Goal: Information Seeking & Learning: Check status

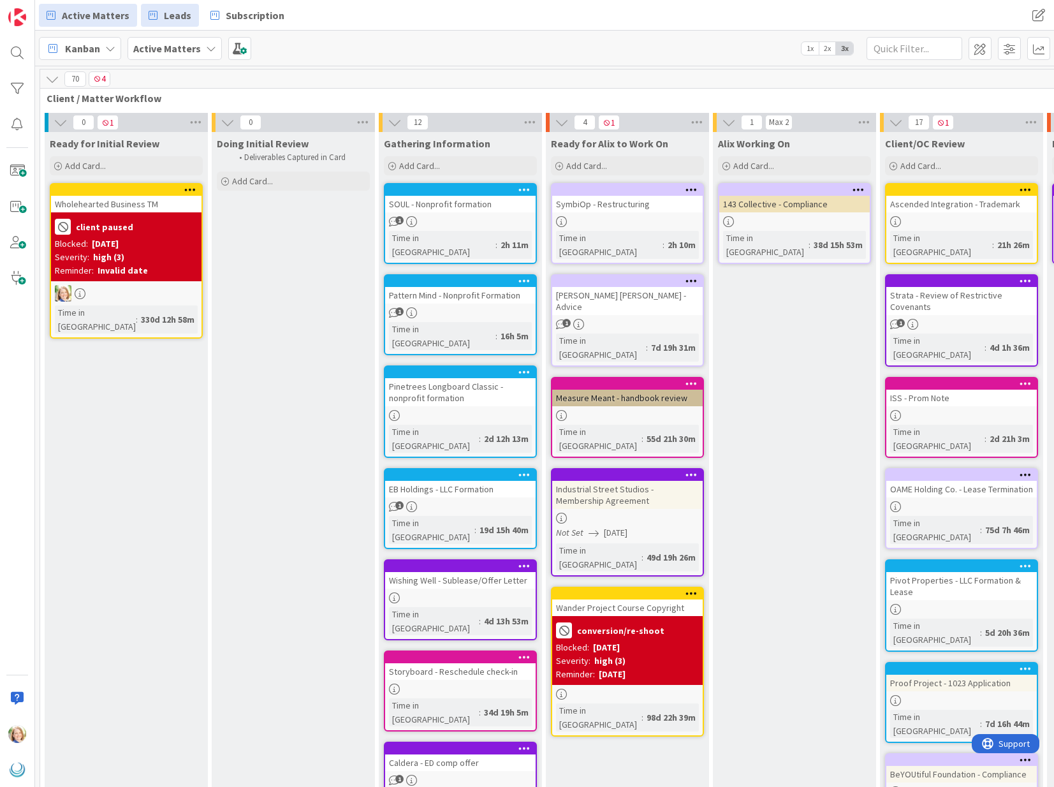
scroll to position [3, 357]
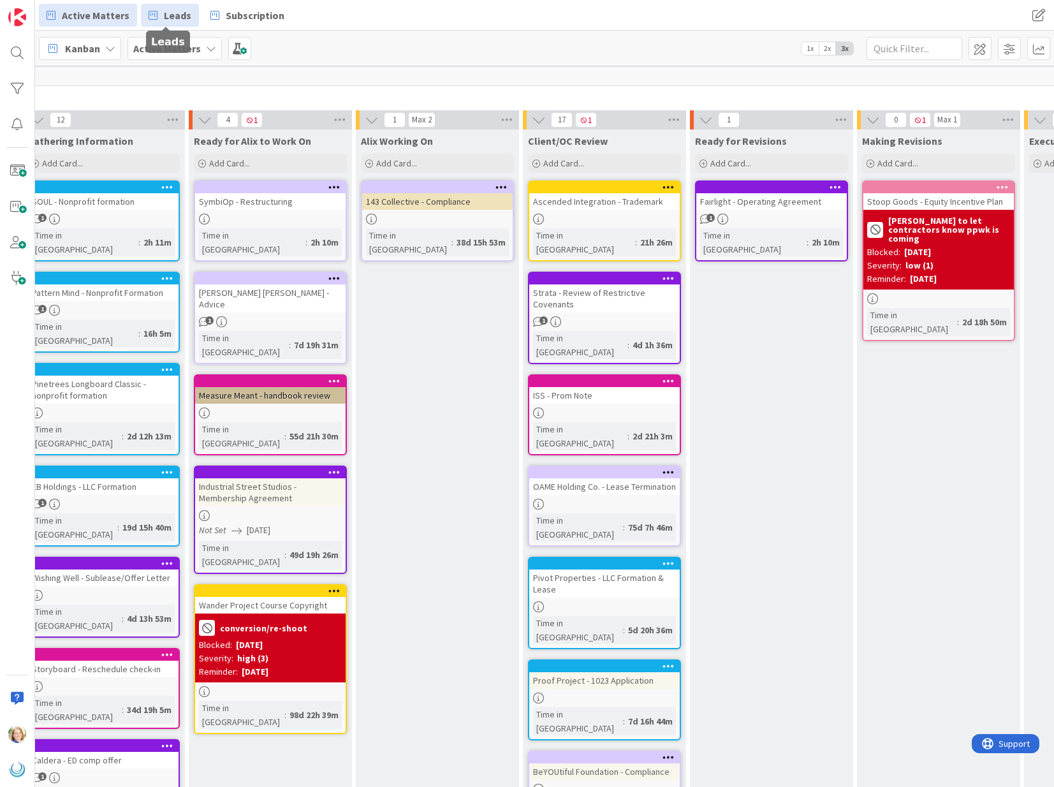
click at [168, 16] on span "Leads" at bounding box center [177, 15] width 27 height 15
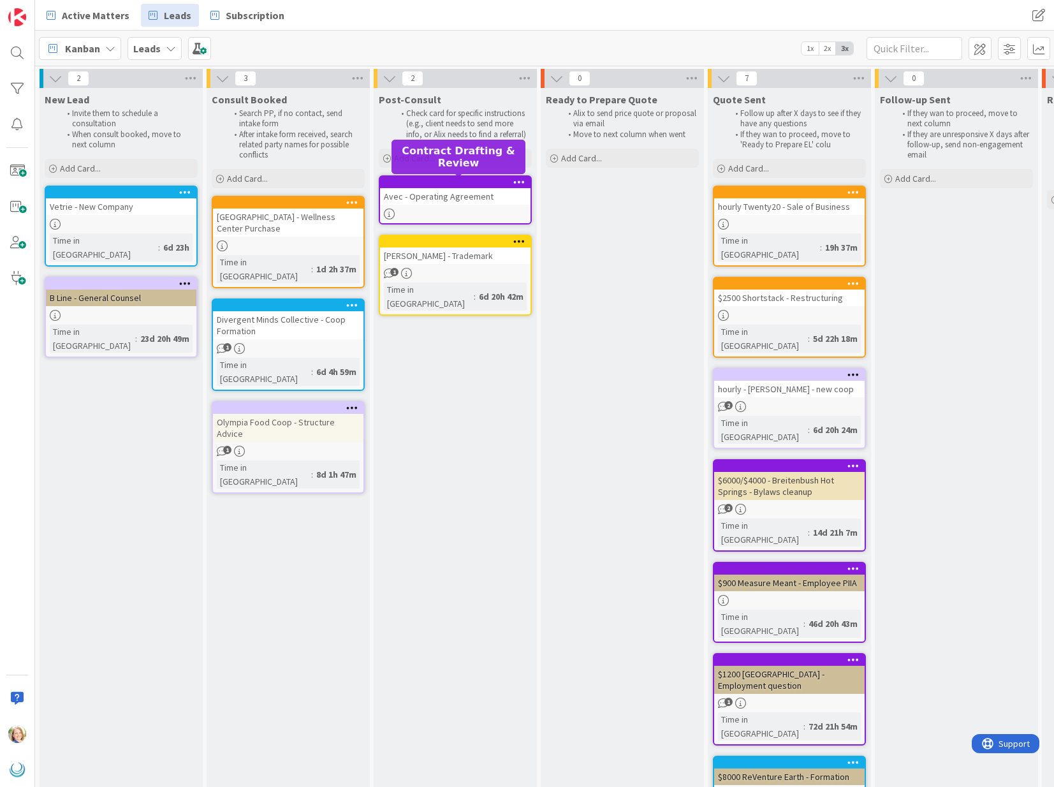
click at [439, 182] on div at bounding box center [458, 182] width 145 height 9
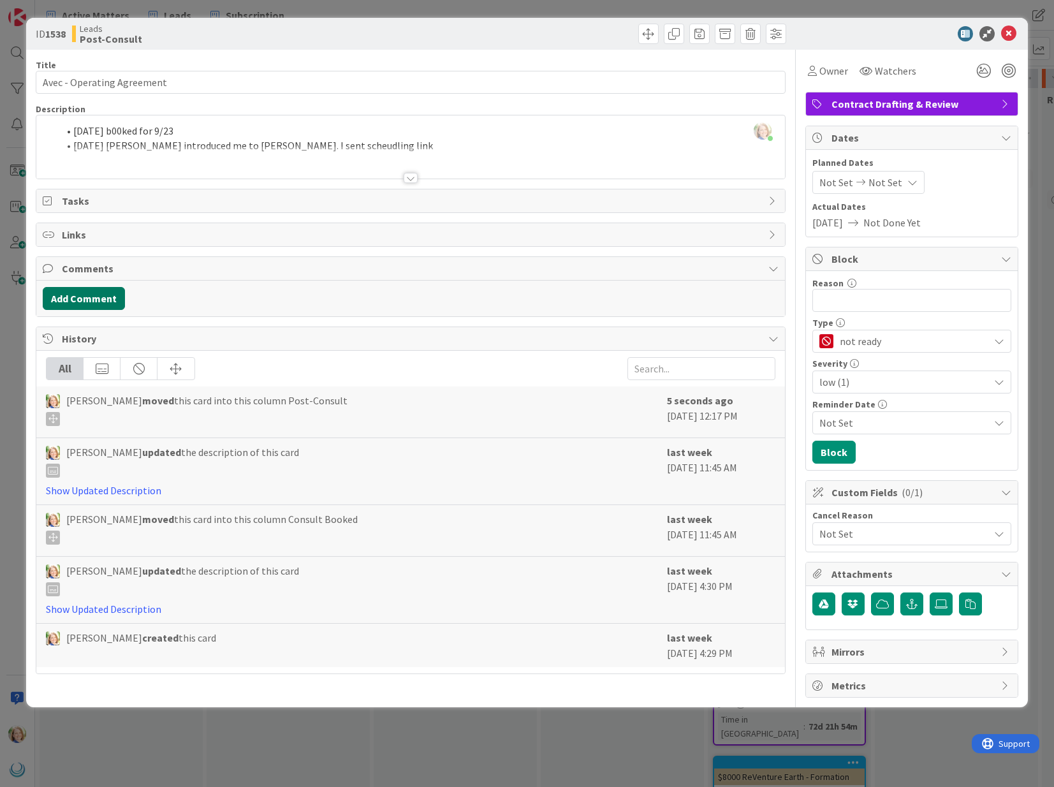
click at [84, 298] on button "Add Comment" at bounding box center [84, 298] width 82 height 23
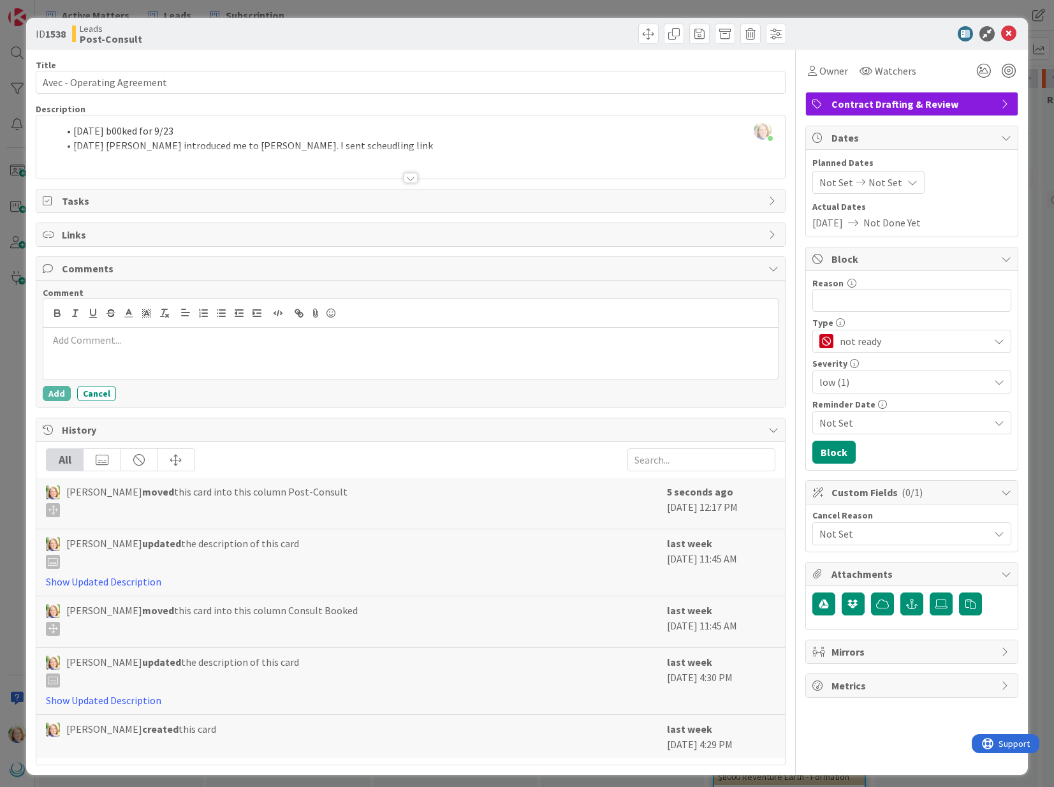
click at [127, 344] on p at bounding box center [409, 340] width 723 height 15
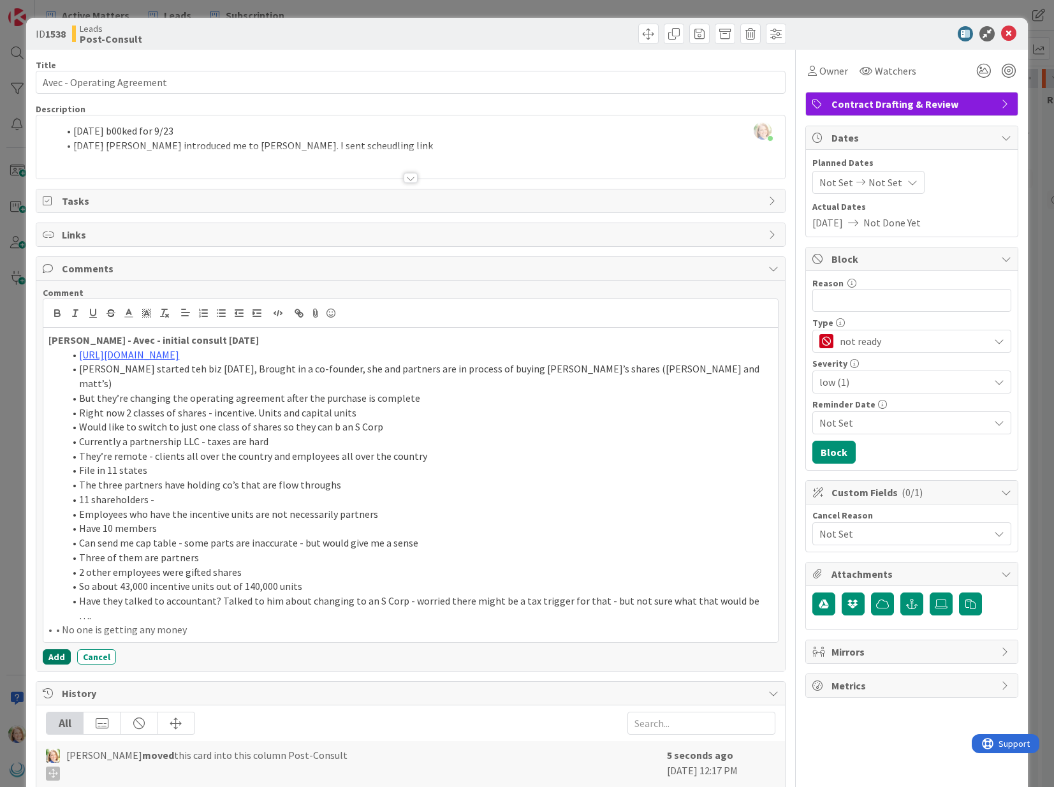
click at [56, 649] on button "Add" at bounding box center [57, 656] width 28 height 15
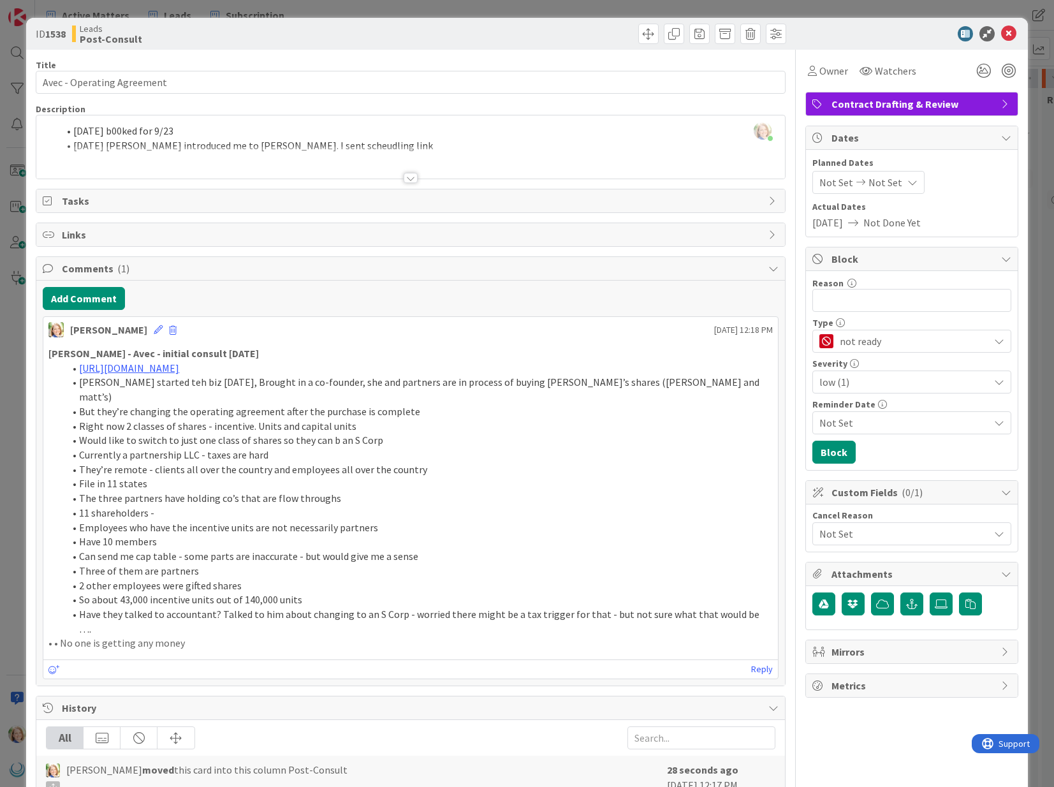
click at [73, 129] on div "[PERSON_NAME] just joined [DATE] b00ked for 9/23 [DATE] [PERSON_NAME] introduce…" at bounding box center [410, 146] width 748 height 63
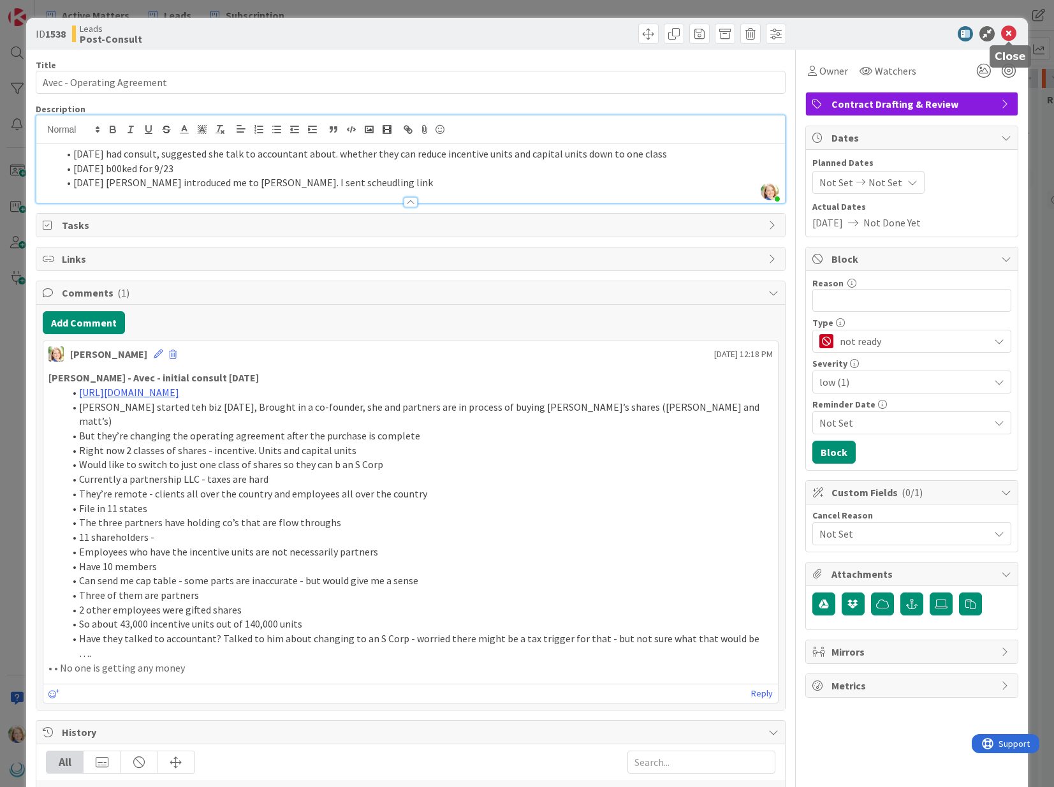
click at [1010, 32] on icon at bounding box center [1008, 33] width 15 height 15
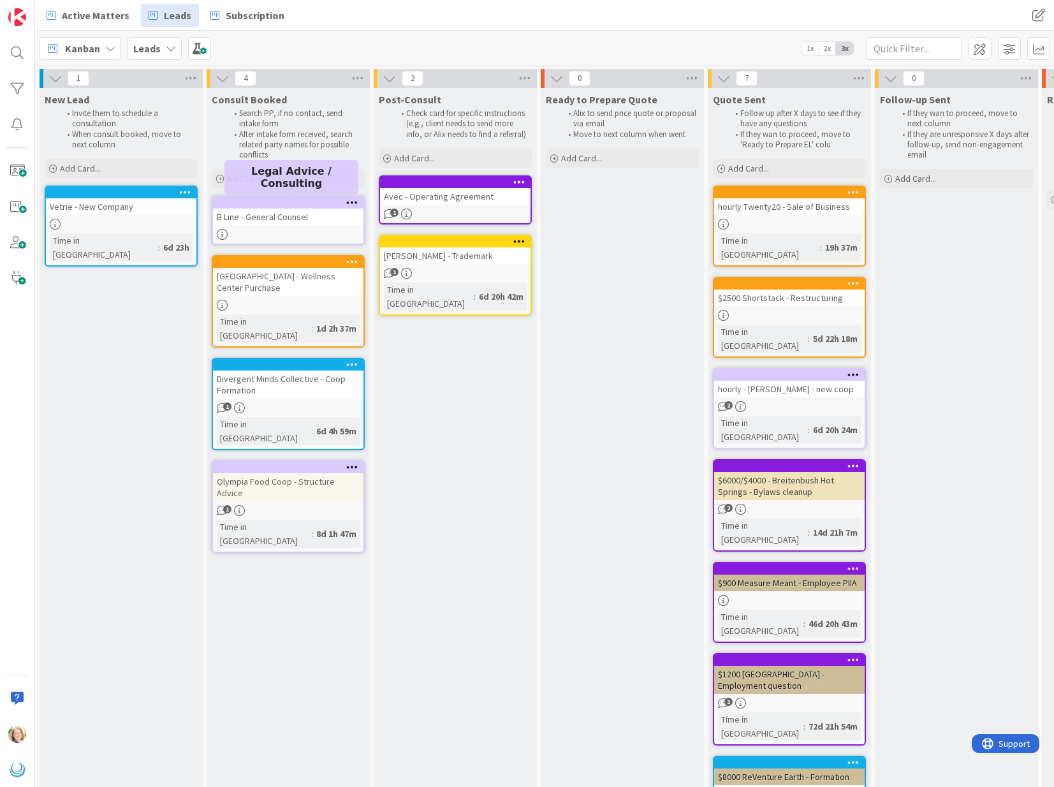
click at [236, 202] on div at bounding box center [291, 202] width 145 height 9
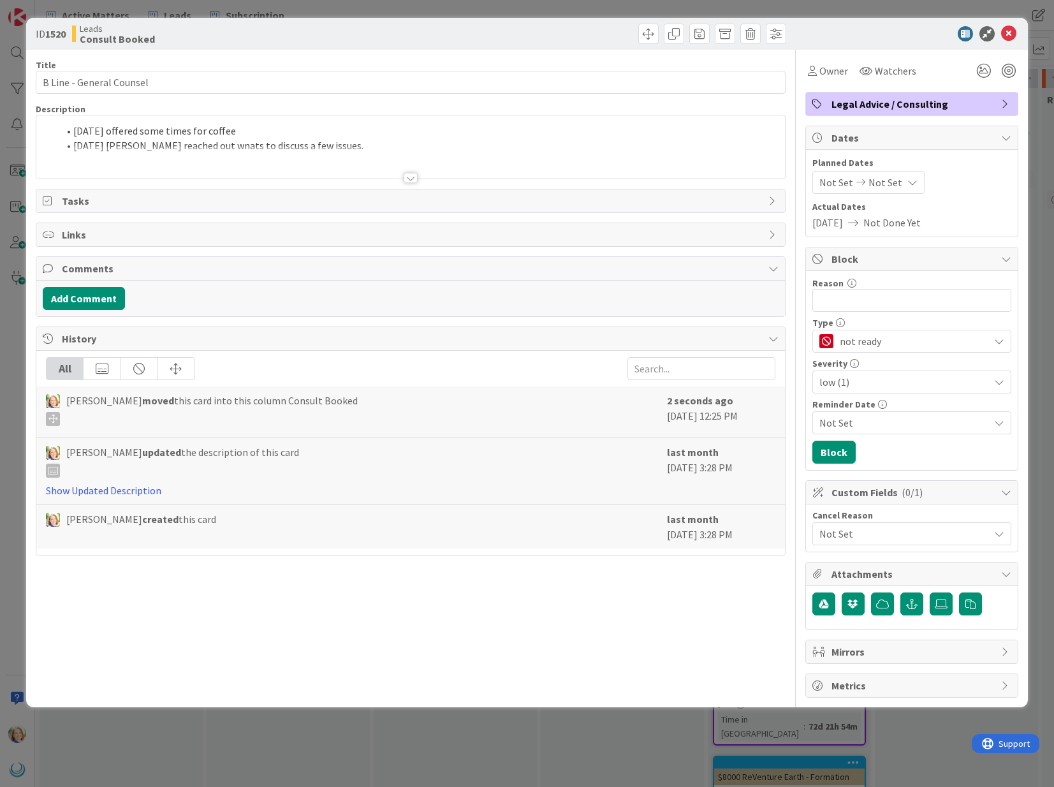
click at [71, 129] on div "[DATE] offered some times for coffee [DATE] [PERSON_NAME] reached out wnats to …" at bounding box center [410, 146] width 748 height 63
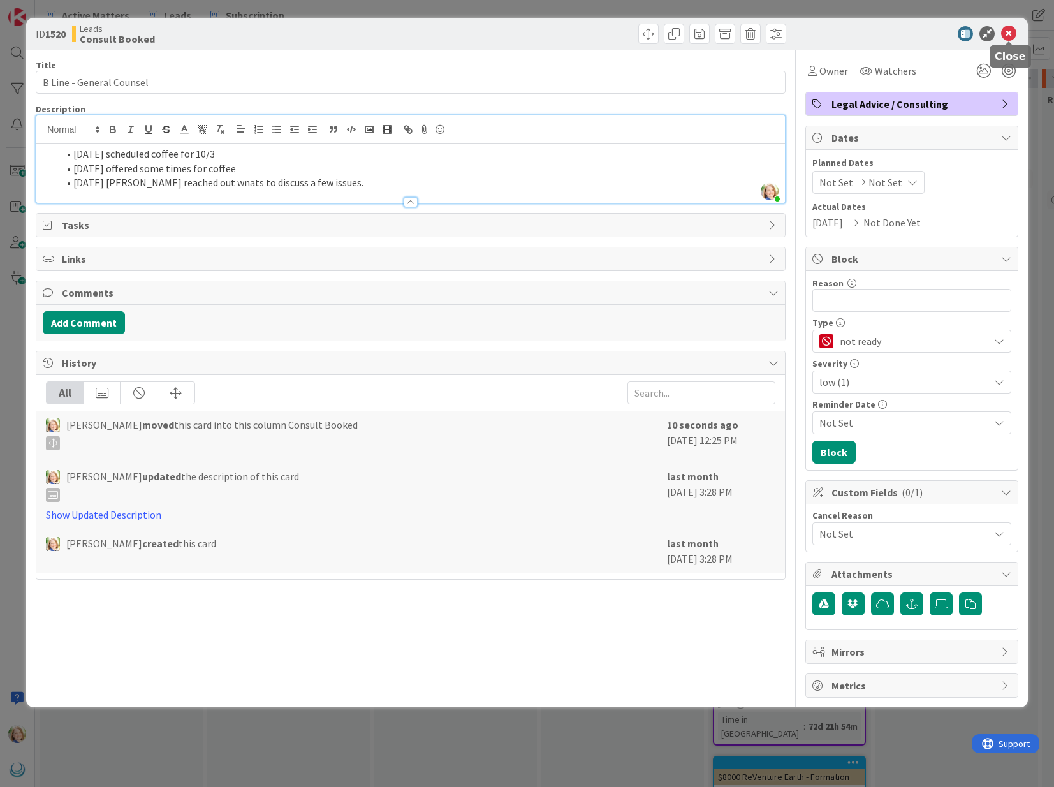
click at [1008, 36] on icon at bounding box center [1008, 33] width 15 height 15
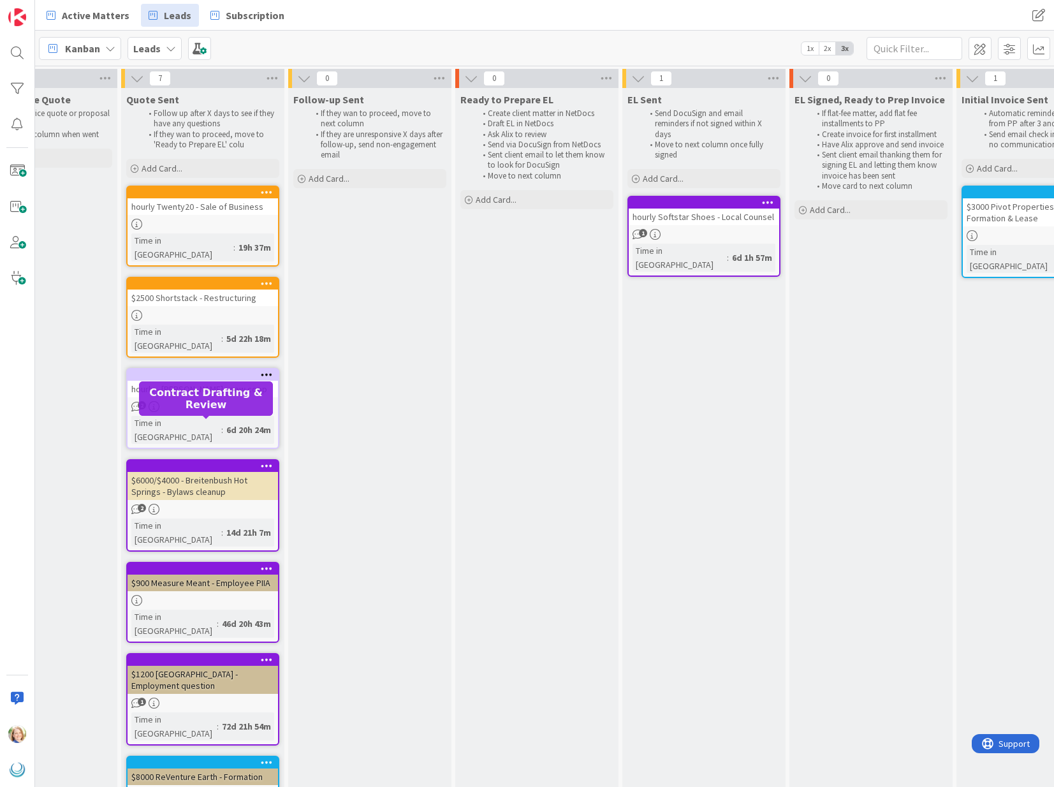
scroll to position [0, 552]
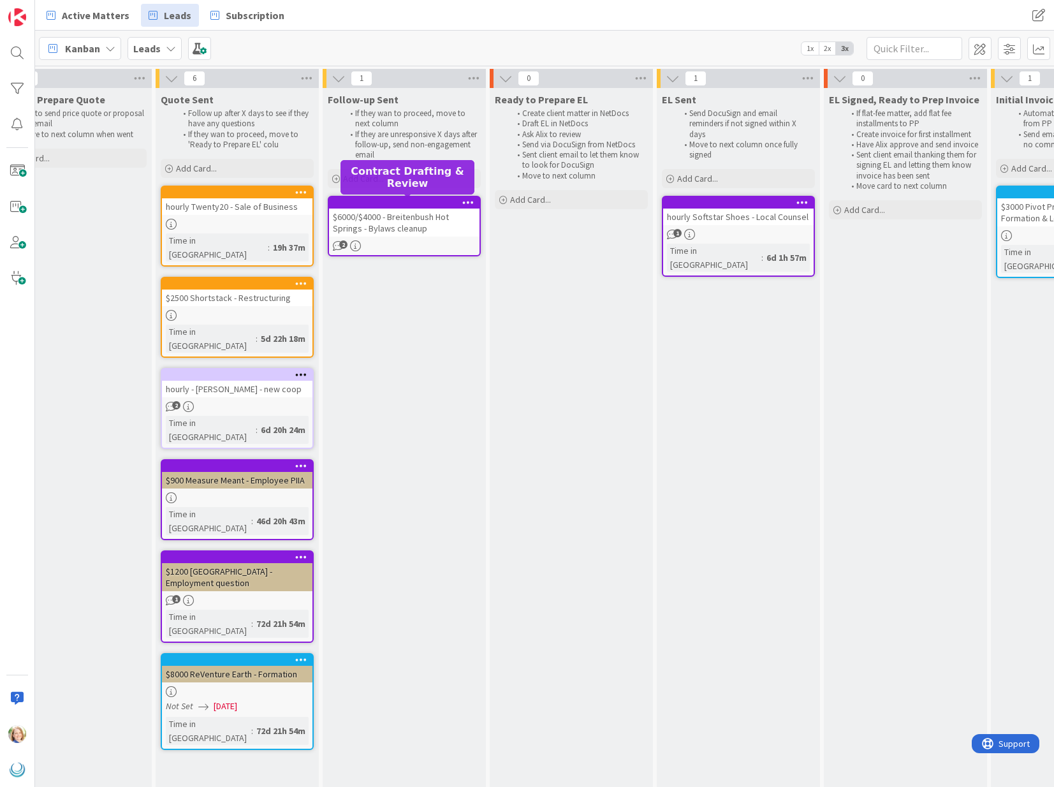
click at [355, 205] on div at bounding box center [407, 202] width 145 height 9
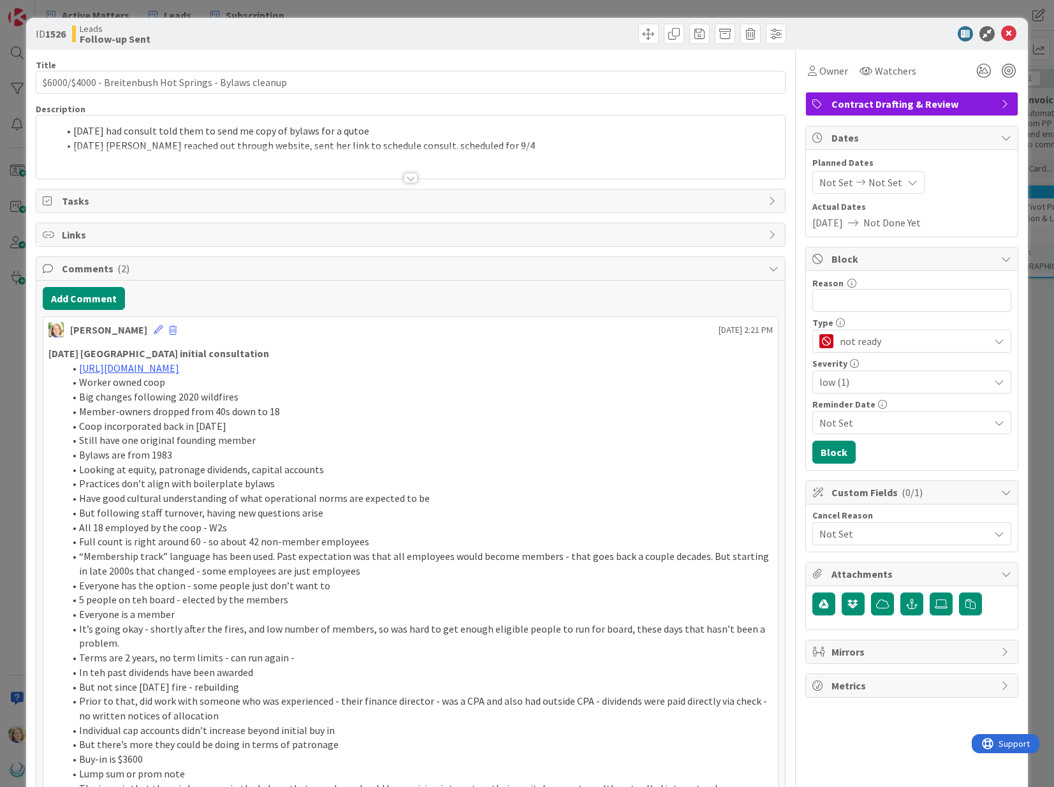
click at [72, 133] on div "[DATE] had consult told them to send me copy of bylaws for a qutoe [DATE] [PERS…" at bounding box center [410, 146] width 748 height 63
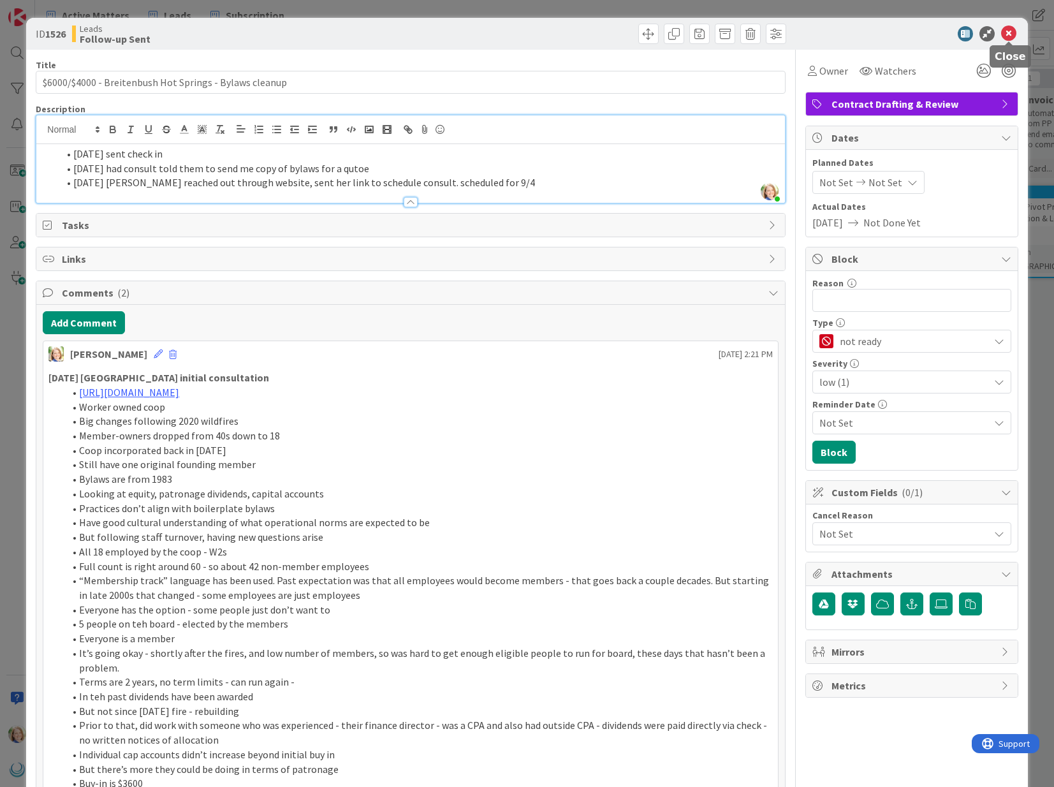
click at [1008, 34] on icon at bounding box center [1008, 33] width 15 height 15
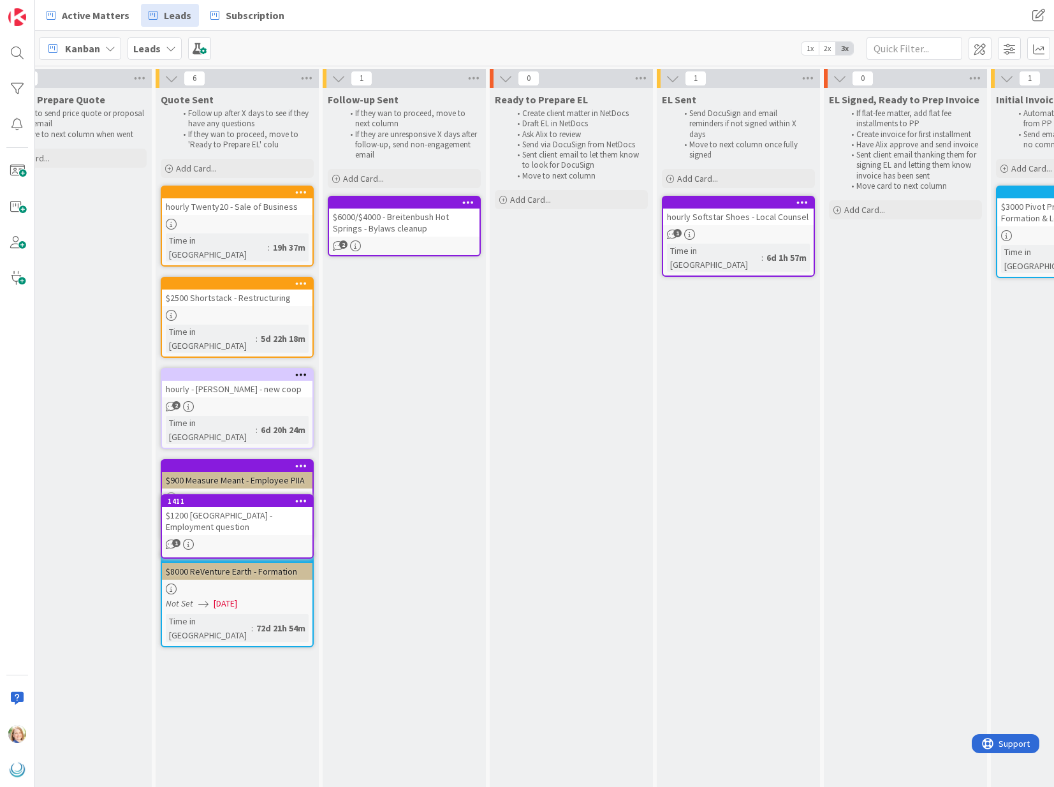
scroll to position [0, 529]
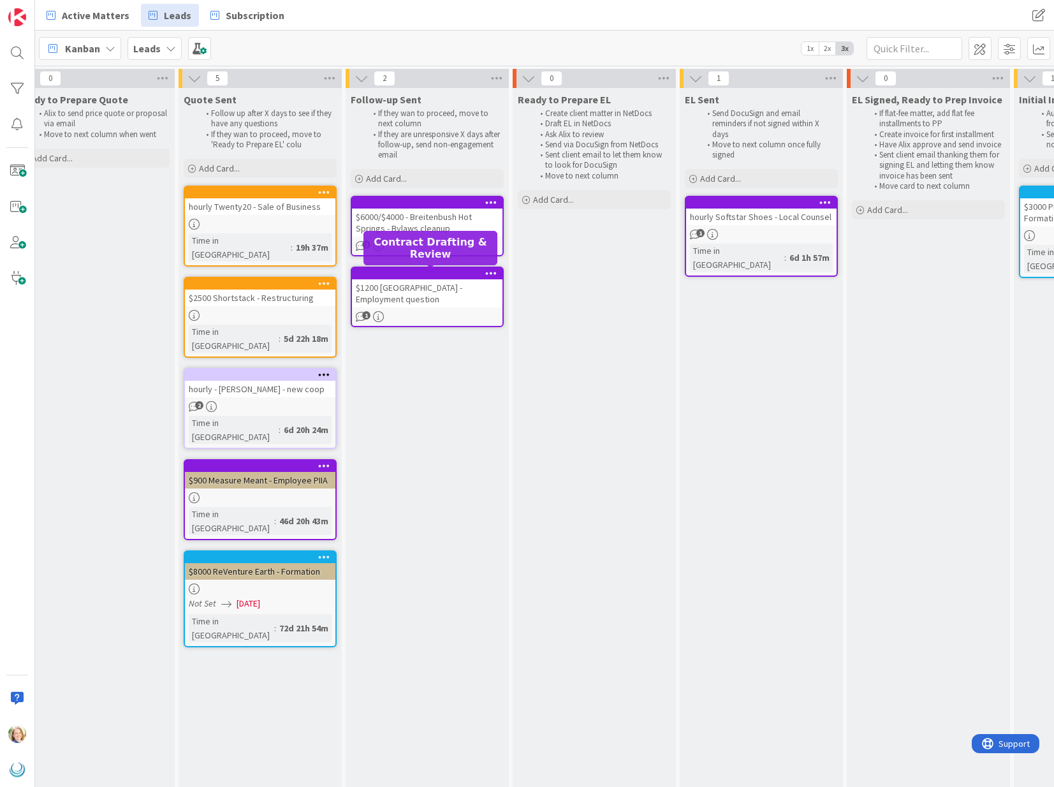
click at [381, 274] on div at bounding box center [430, 273] width 145 height 9
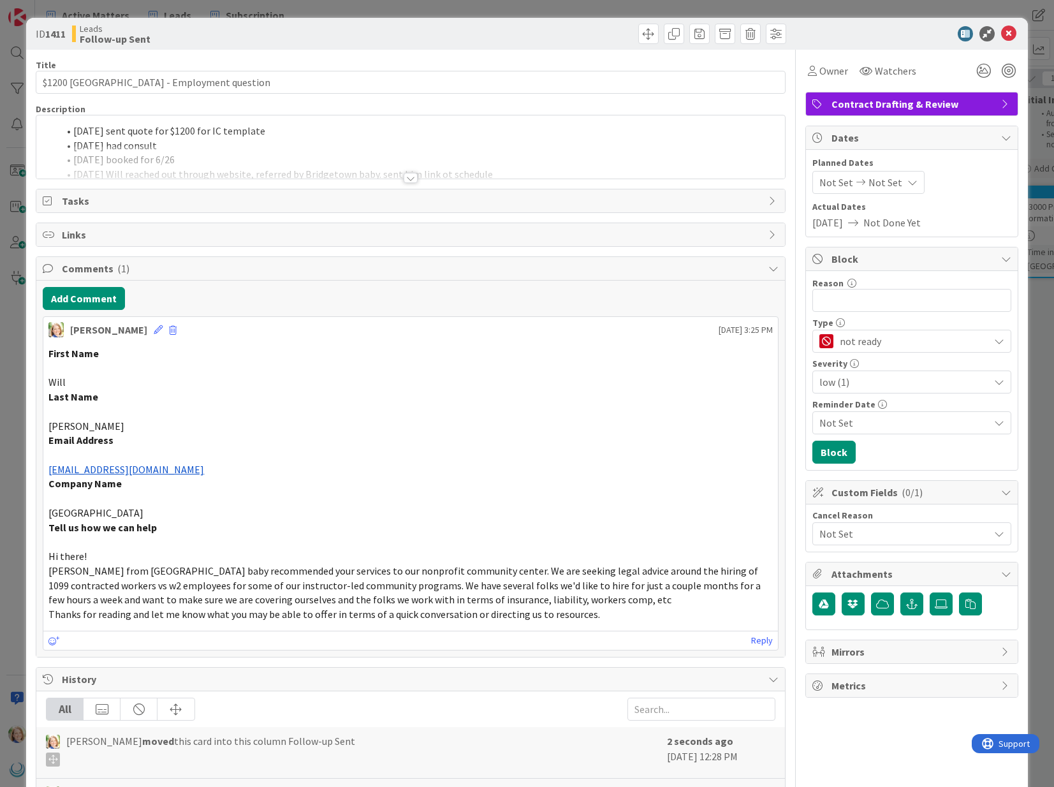
click at [75, 131] on div "[DATE] sent quote for $1200 for IC template [DATE] had consult [DATE] booked fo…" at bounding box center [410, 146] width 748 height 63
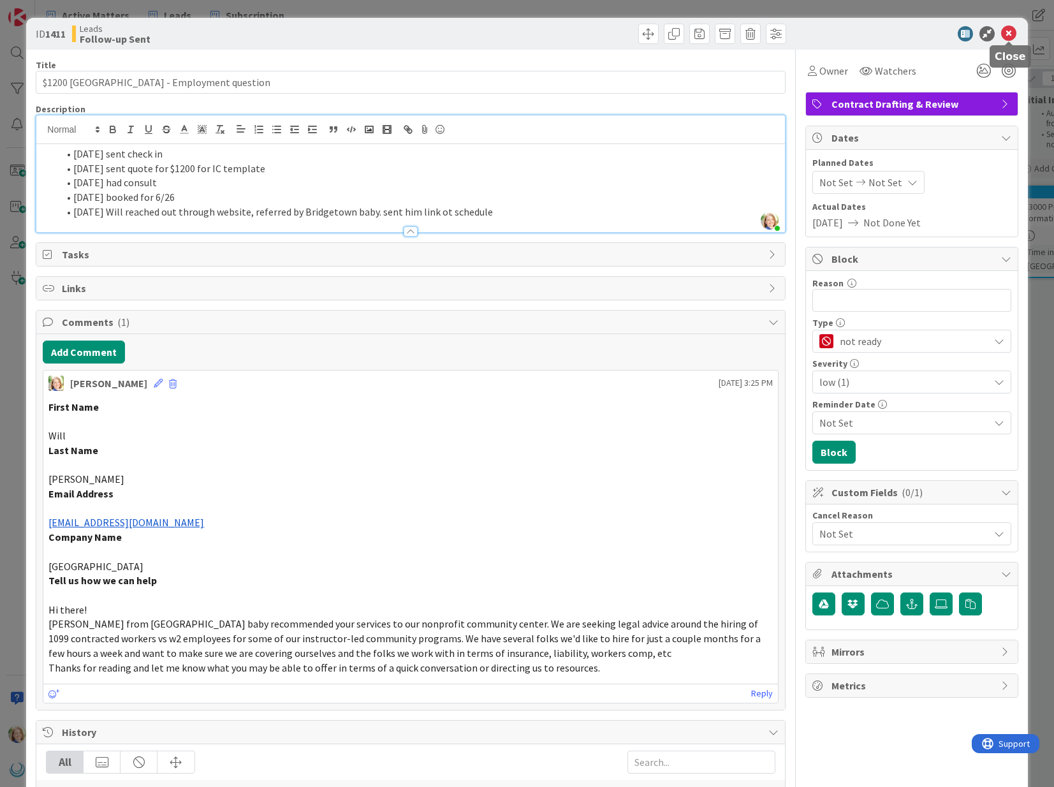
click at [1007, 34] on icon at bounding box center [1008, 33] width 15 height 15
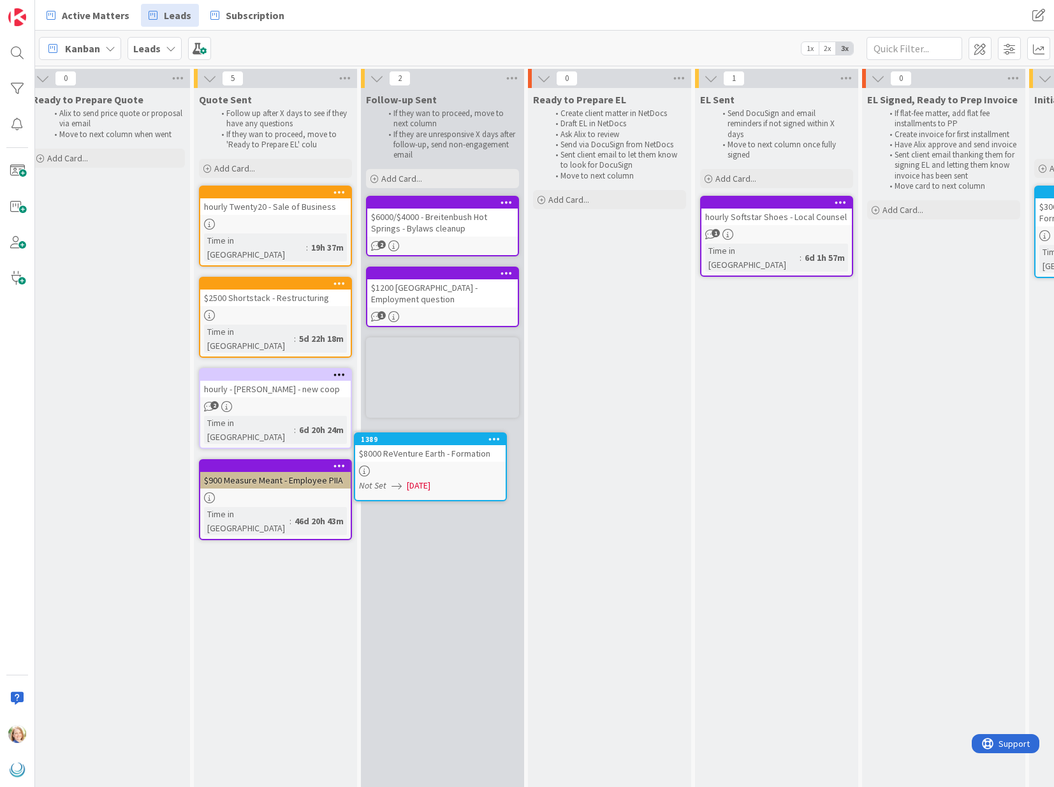
scroll to position [0, 514]
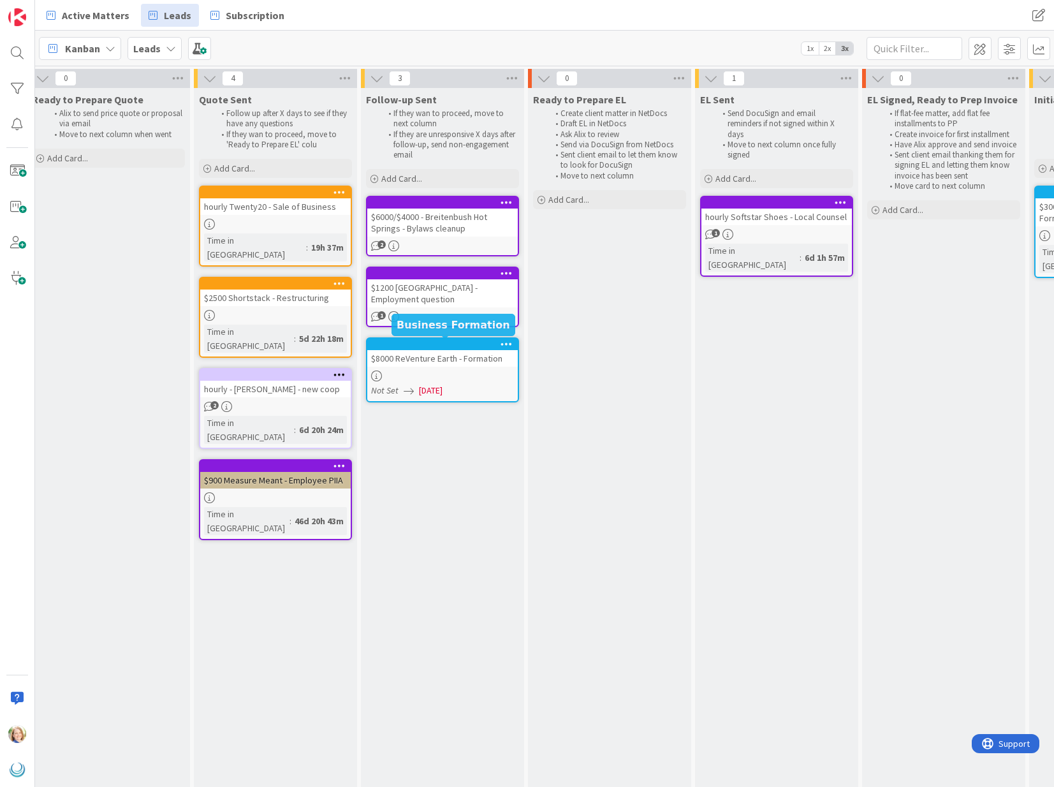
click at [407, 344] on div at bounding box center [445, 344] width 145 height 9
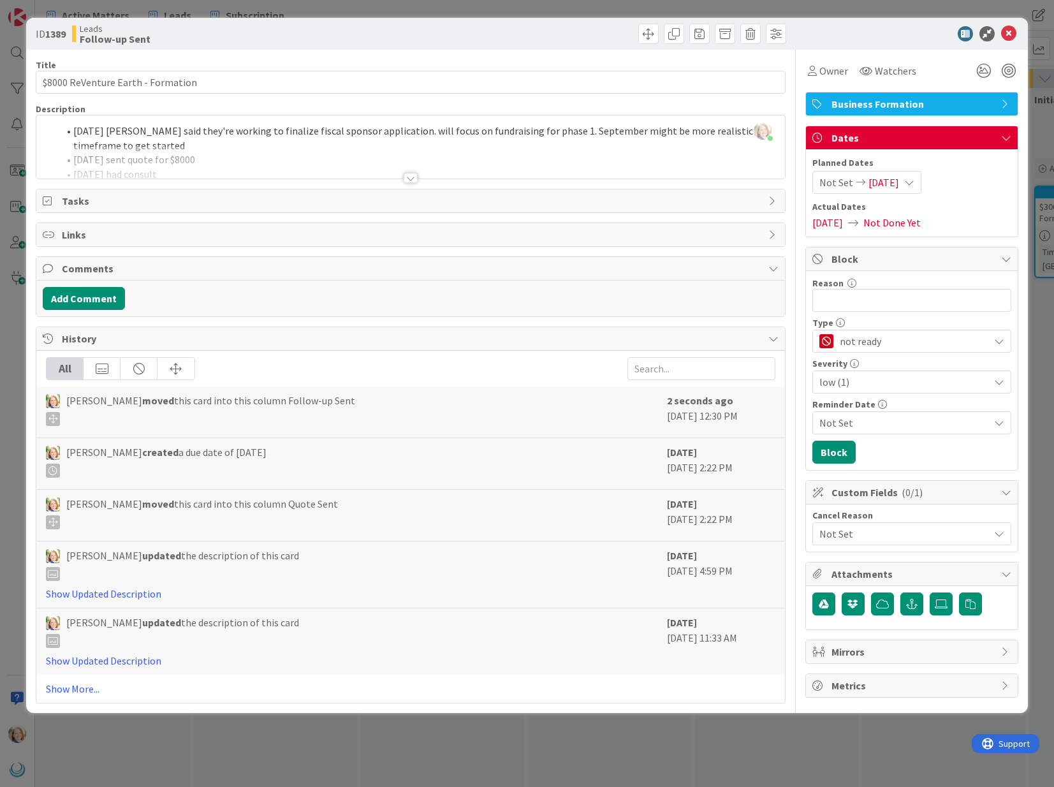
click at [893, 180] on span "[DATE]" at bounding box center [883, 182] width 31 height 15
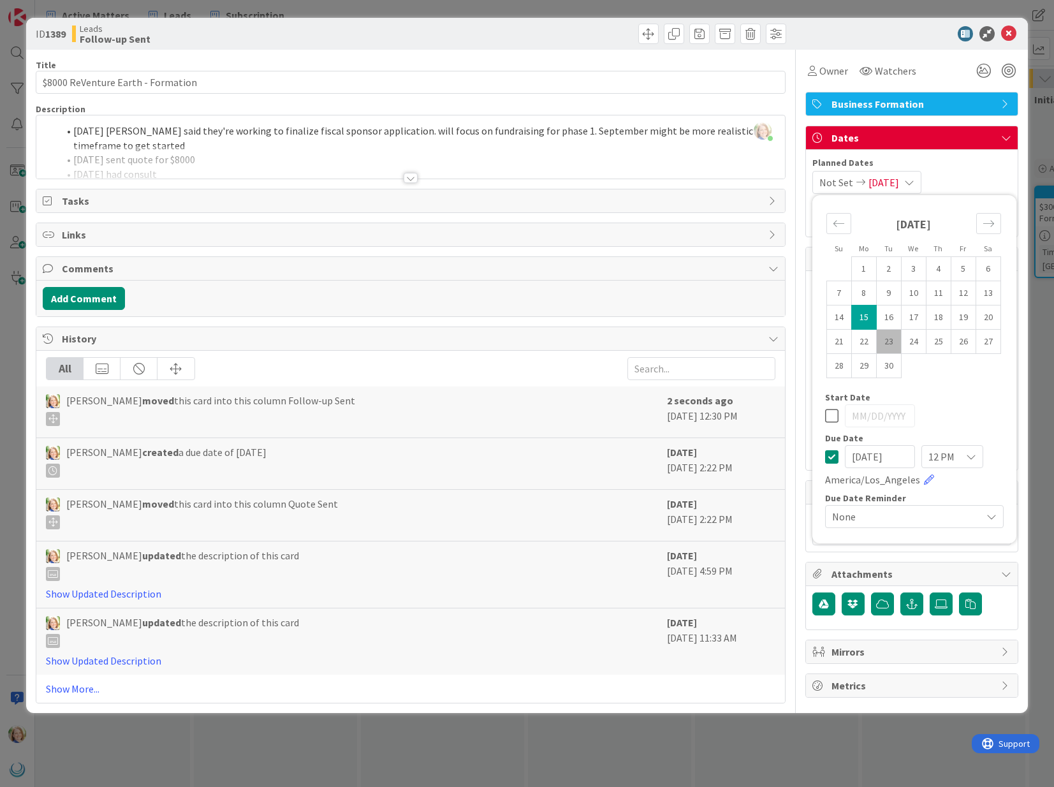
click at [832, 458] on icon at bounding box center [831, 456] width 13 height 15
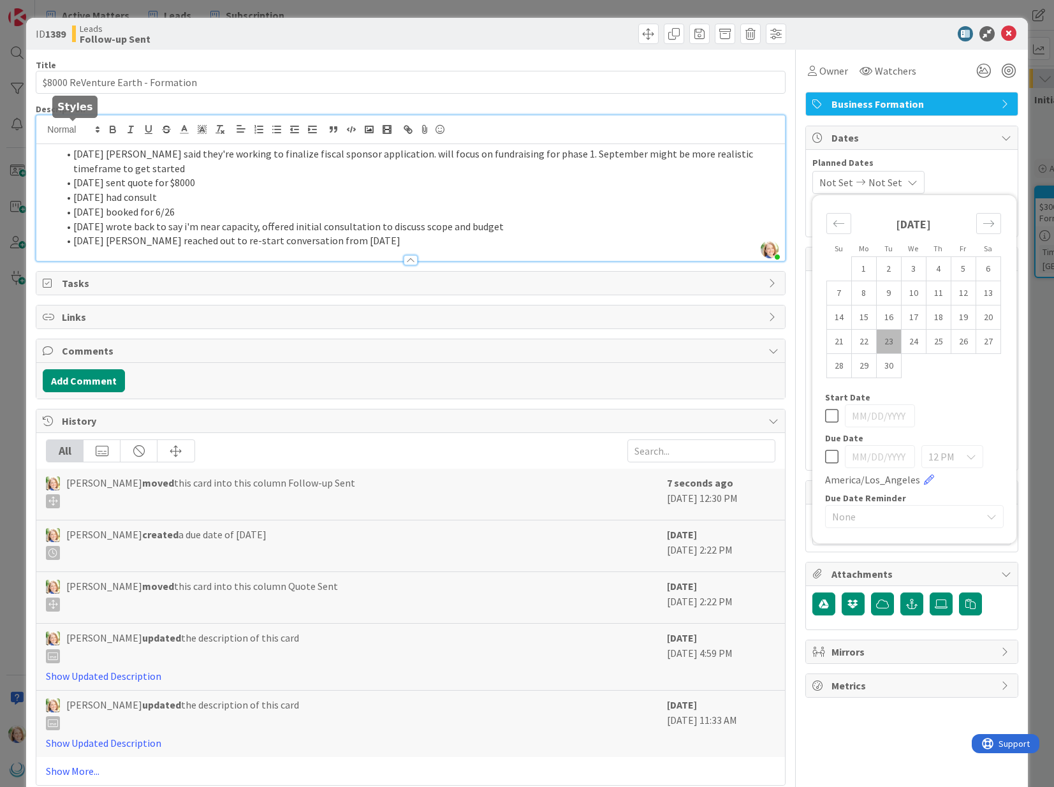
click at [72, 131] on div "[PERSON_NAME] just joined [DATE] [PERSON_NAME] said they're working to finalize…" at bounding box center [410, 187] width 748 height 145
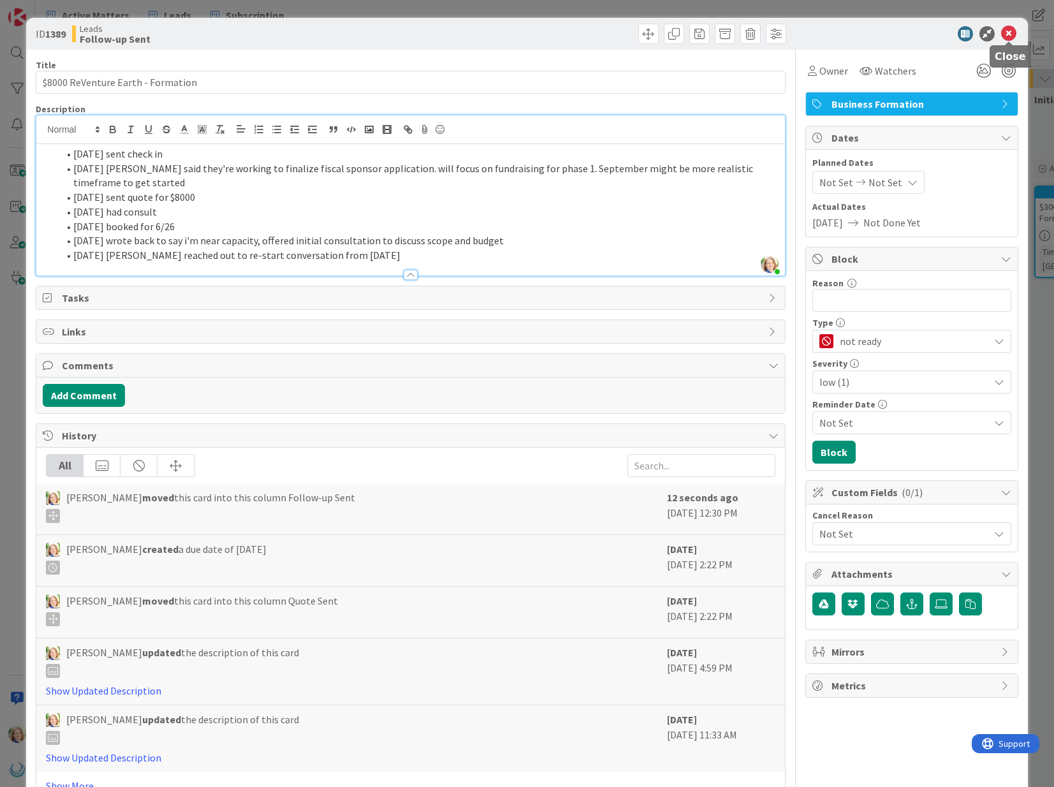
click at [1010, 32] on icon at bounding box center [1008, 33] width 15 height 15
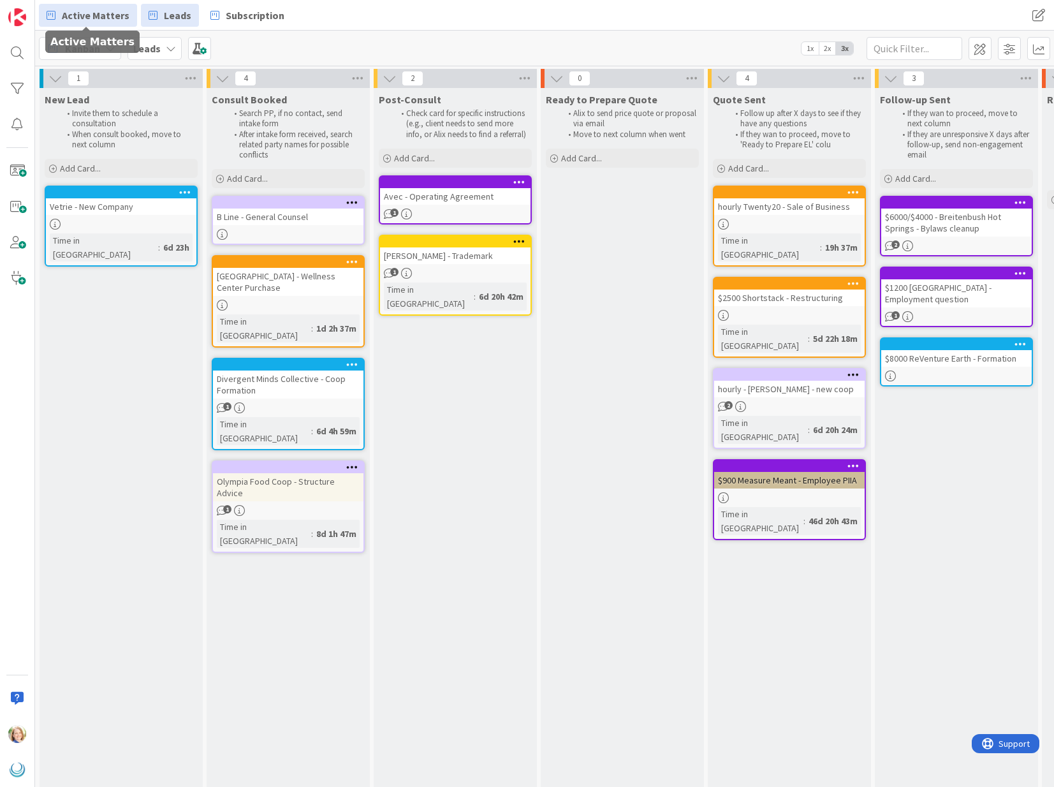
click at [92, 17] on span "Active Matters" at bounding box center [96, 15] width 68 height 15
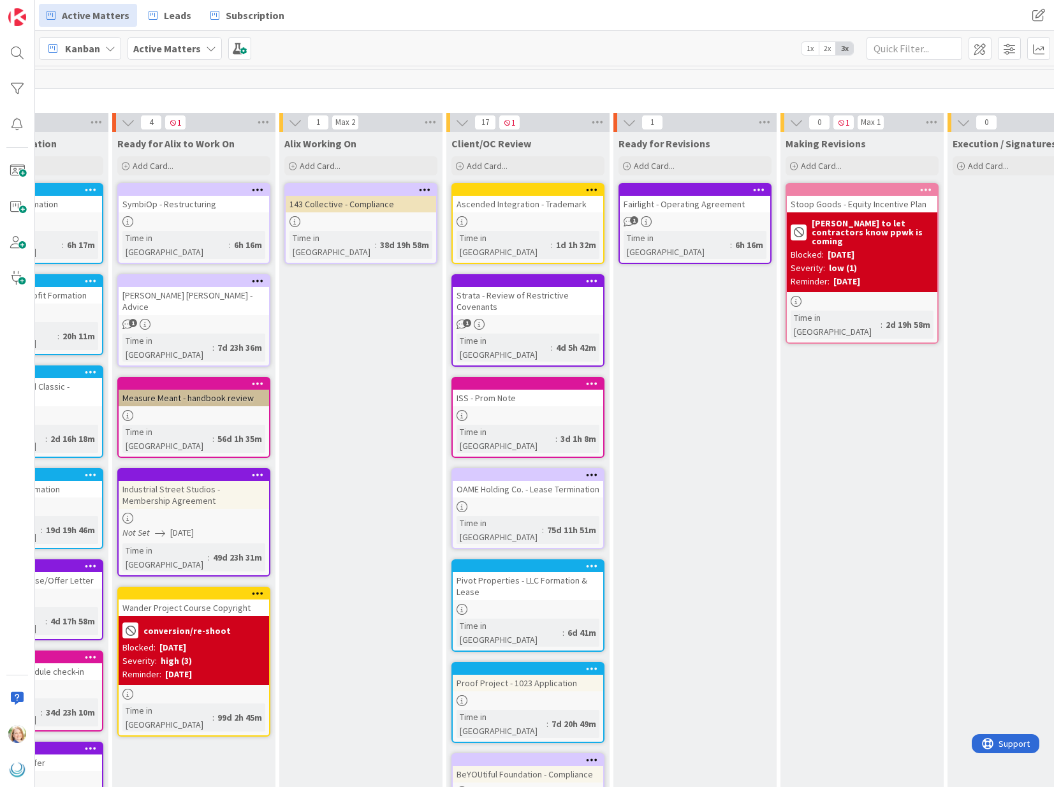
scroll to position [0, 433]
